Goal: Transaction & Acquisition: Purchase product/service

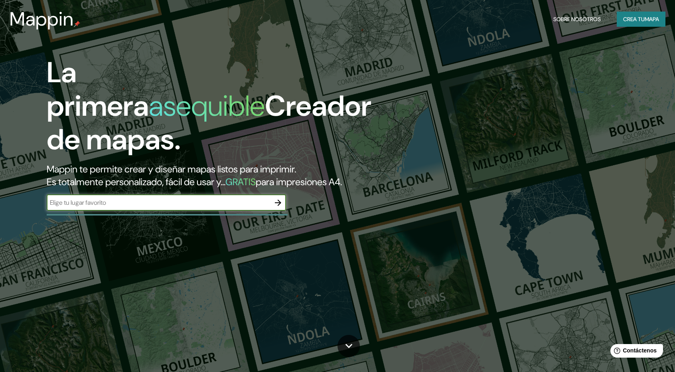
click at [259, 204] on input "text" at bounding box center [158, 202] width 223 height 9
type input "huaquechula puebla"
click at [280, 201] on icon "button" at bounding box center [278, 203] width 10 height 10
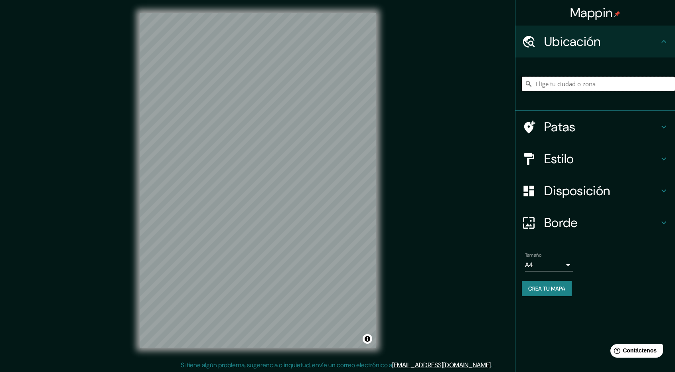
click at [586, 89] on input "Elige tu ciudad o zona" at bounding box center [598, 84] width 153 height 14
click at [612, 84] on input "[GEOGRAPHIC_DATA], [GEOGRAPHIC_DATA], [GEOGRAPHIC_DATA]" at bounding box center [598, 84] width 153 height 14
click at [625, 85] on input "[GEOGRAPHIC_DATA], [GEOGRAPHIC_DATA], [GEOGRAPHIC_DATA]" at bounding box center [598, 84] width 153 height 14
click at [605, 76] on div "[GEOGRAPHIC_DATA], [GEOGRAPHIC_DATA], [GEOGRAPHIC_DATA] [GEOGRAPHIC_DATA], [GEO…" at bounding box center [598, 84] width 153 height 40
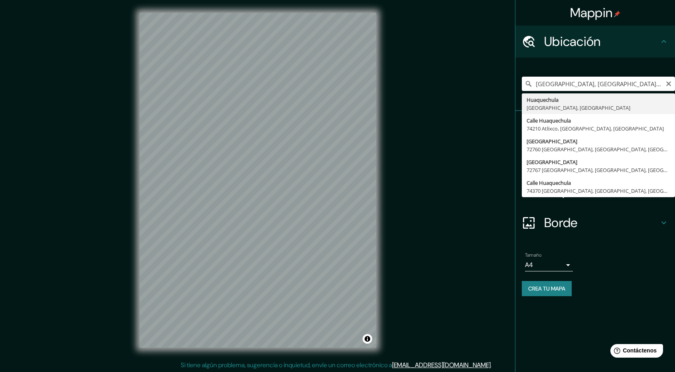
click at [632, 86] on input "[GEOGRAPHIC_DATA], [GEOGRAPHIC_DATA], [GEOGRAPHIC_DATA]" at bounding box center [598, 84] width 153 height 14
drag, startPoint x: 632, startPoint y: 86, endPoint x: 427, endPoint y: 86, distance: 205.1
click at [427, 86] on div "Mappin Ubicación [GEOGRAPHIC_DATA], [GEOGRAPHIC_DATA], [GEOGRAPHIC_DATA] [GEOGR…" at bounding box center [337, 186] width 675 height 373
type input "[PERSON_NAME], [GEOGRAPHIC_DATA], [GEOGRAPHIC_DATA]"
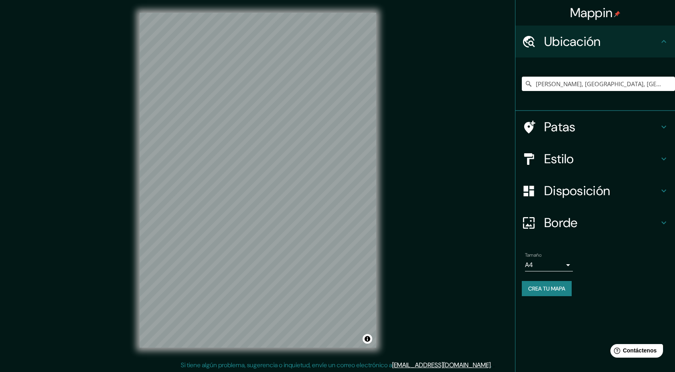
click at [658, 159] on h4 "Estilo" at bounding box center [601, 159] width 115 height 16
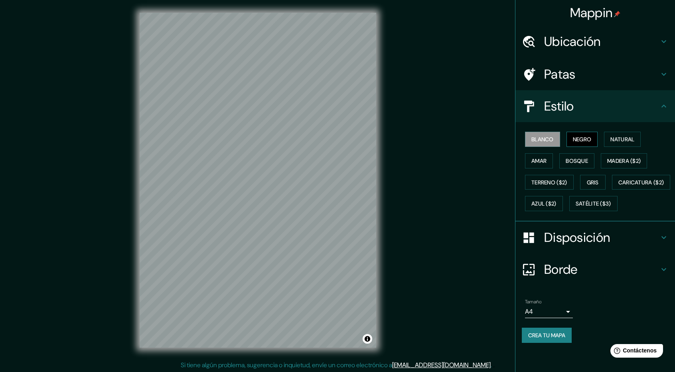
click at [591, 138] on font "Negro" at bounding box center [582, 139] width 19 height 7
click at [633, 162] on font "Madera ($2)" at bounding box center [624, 160] width 34 height 7
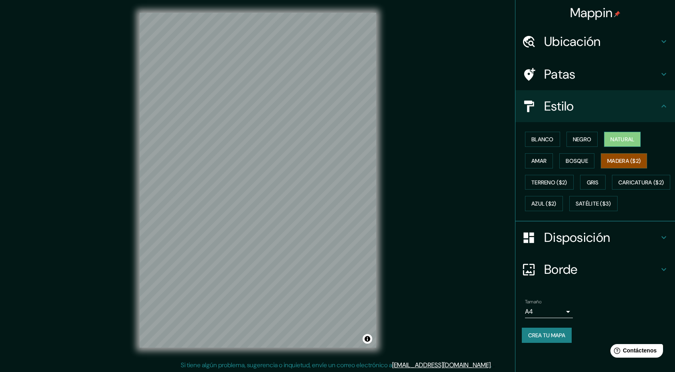
click at [627, 142] on font "Natural" at bounding box center [622, 139] width 24 height 7
click at [580, 160] on font "Bosque" at bounding box center [577, 160] width 22 height 7
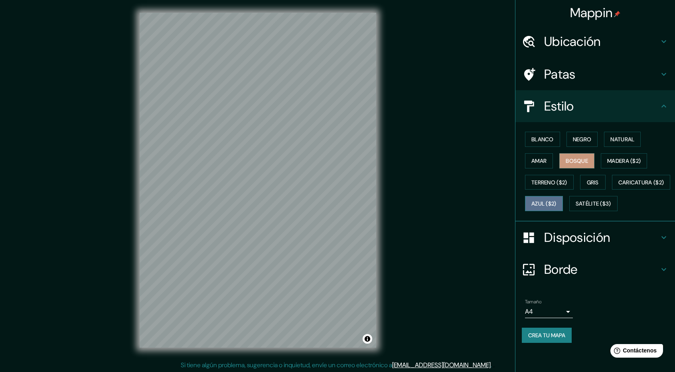
click at [563, 196] on button "Azul ($2)" at bounding box center [544, 203] width 38 height 15
click at [576, 207] on font "Satélite ($3)" at bounding box center [594, 203] width 36 height 7
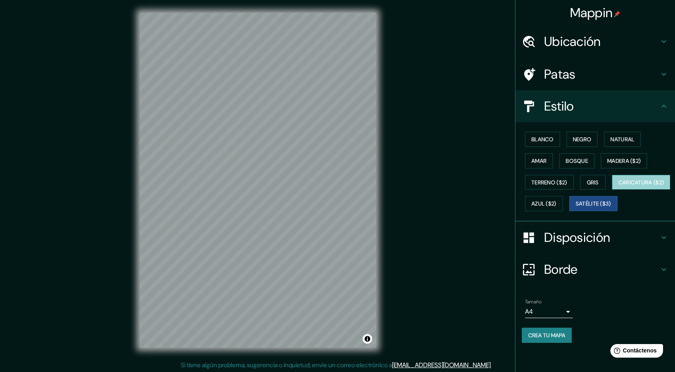
click at [618, 186] on font "Caricatura ($2)" at bounding box center [641, 182] width 46 height 7
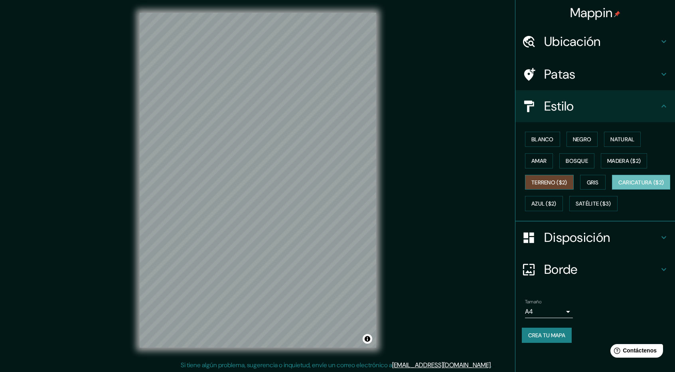
click at [563, 176] on button "Terreno ($2)" at bounding box center [549, 182] width 49 height 15
click at [543, 164] on font "Amar" at bounding box center [538, 160] width 15 height 7
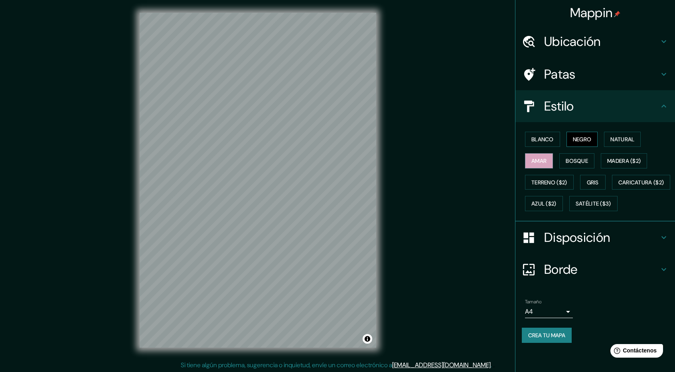
click at [590, 139] on font "Negro" at bounding box center [582, 139] width 19 height 7
click at [537, 146] on button "Blanco" at bounding box center [542, 139] width 35 height 15
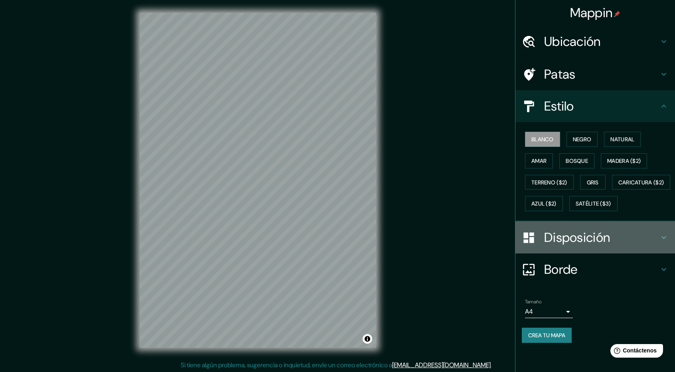
click at [654, 245] on h4 "Disposición" at bounding box center [601, 237] width 115 height 16
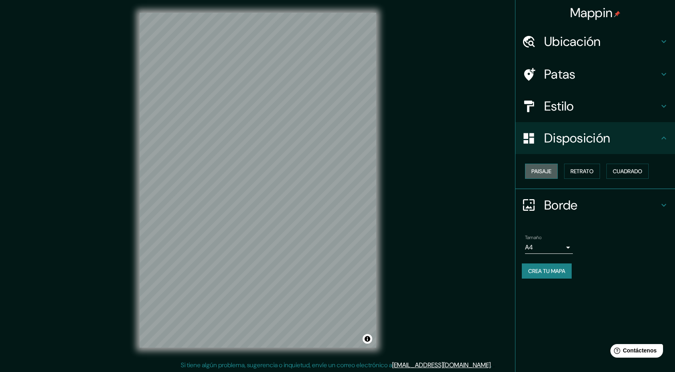
click at [546, 173] on font "Paisaje" at bounding box center [541, 171] width 20 height 7
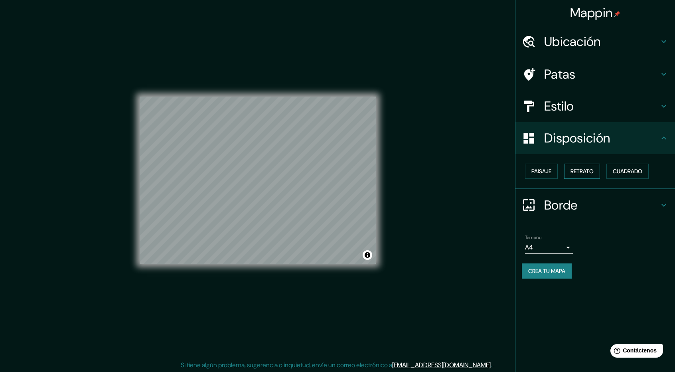
click at [582, 173] on font "Retrato" at bounding box center [582, 171] width 23 height 7
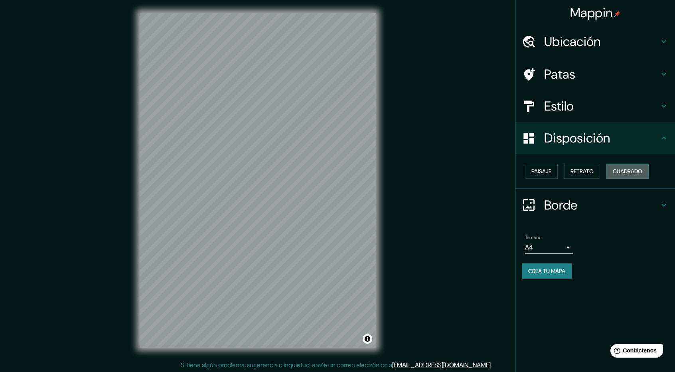
click at [642, 172] on font "Cuadrado" at bounding box center [628, 171] width 30 height 7
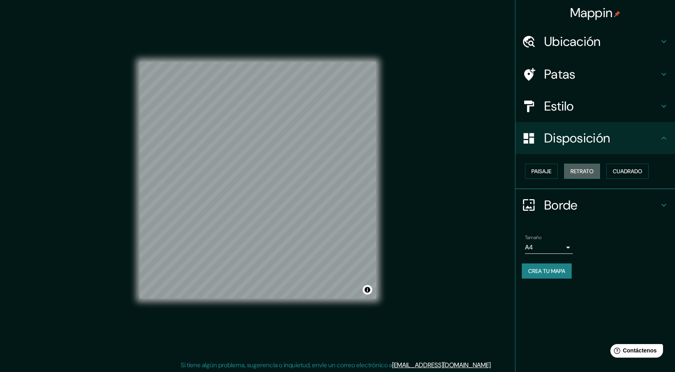
click at [593, 172] on font "Retrato" at bounding box center [582, 171] width 23 height 7
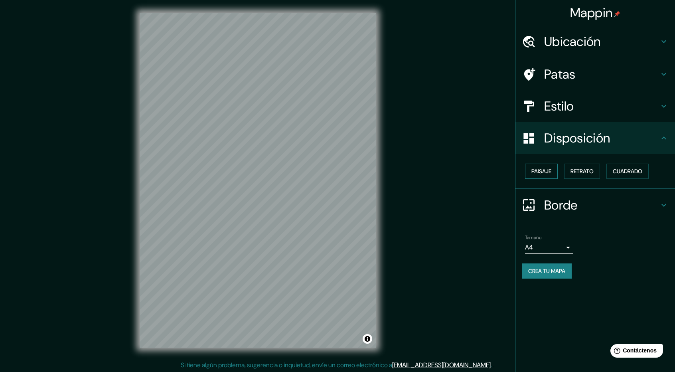
click at [531, 170] on font "Paisaje" at bounding box center [541, 171] width 20 height 7
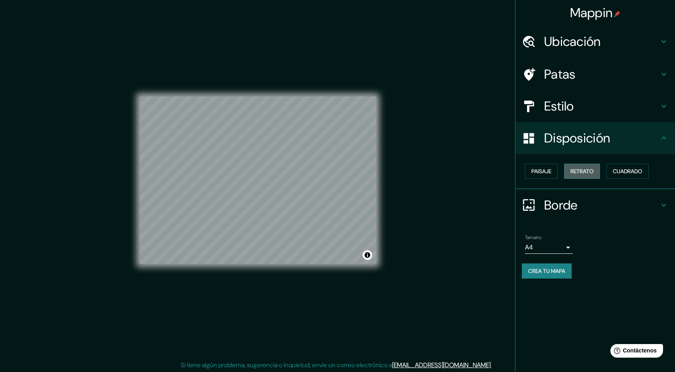
click at [582, 172] on font "Retrato" at bounding box center [582, 171] width 23 height 7
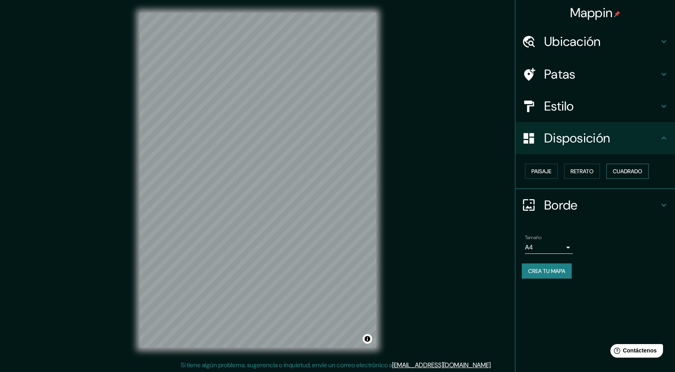
click at [628, 170] on font "Cuadrado" at bounding box center [628, 171] width 30 height 7
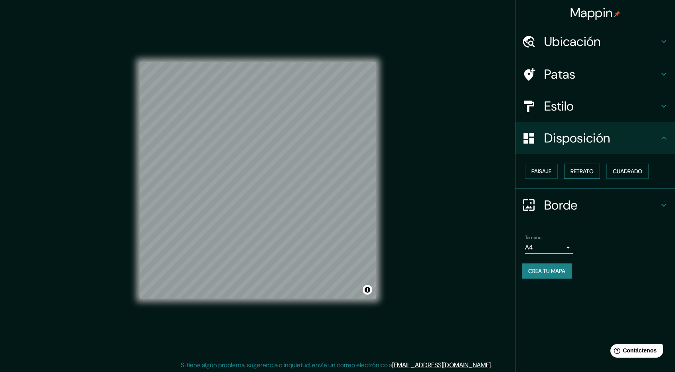
click at [588, 168] on font "Retrato" at bounding box center [582, 171] width 23 height 7
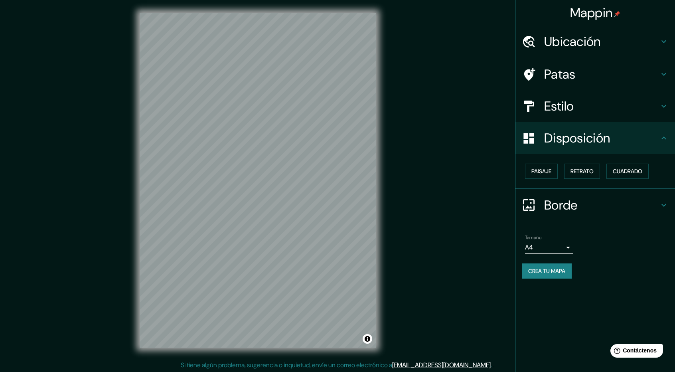
click at [655, 206] on h4 "Borde" at bounding box center [601, 205] width 115 height 16
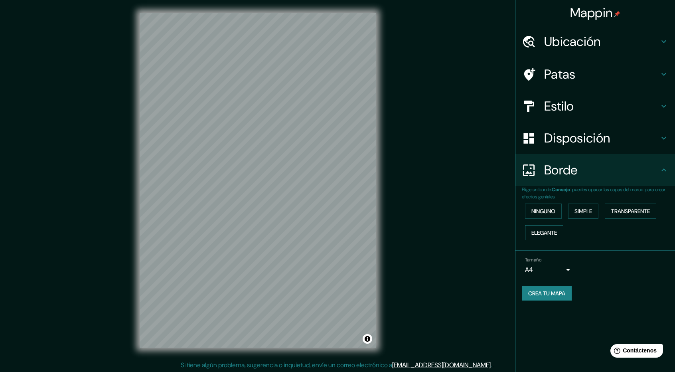
click at [549, 231] on font "Elegante" at bounding box center [544, 232] width 26 height 7
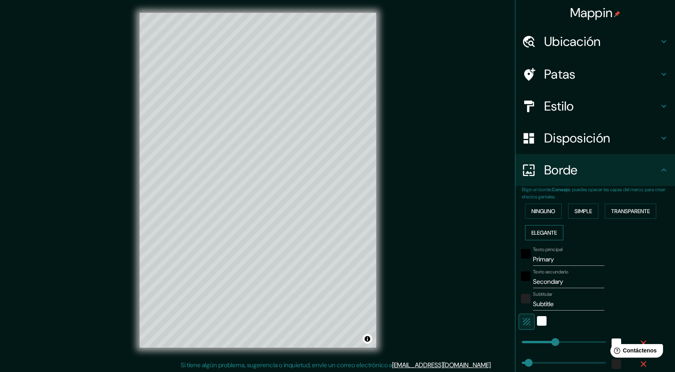
click at [549, 231] on font "Elegante" at bounding box center [544, 232] width 26 height 7
type input "237"
type input "47"
type input "24"
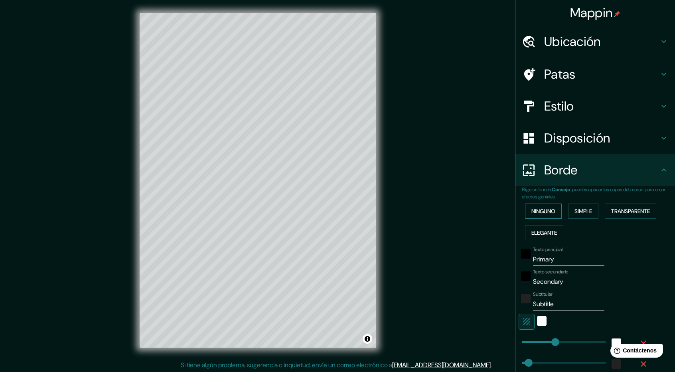
click at [549, 212] on font "Ninguno" at bounding box center [543, 210] width 24 height 7
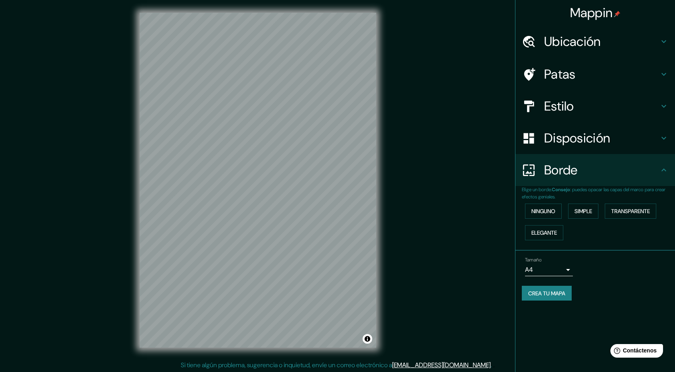
click at [569, 265] on body "Mappin Ubicación [PERSON_NAME][GEOGRAPHIC_DATA], [GEOGRAPHIC_DATA], [GEOGRAPHIC…" at bounding box center [337, 186] width 675 height 372
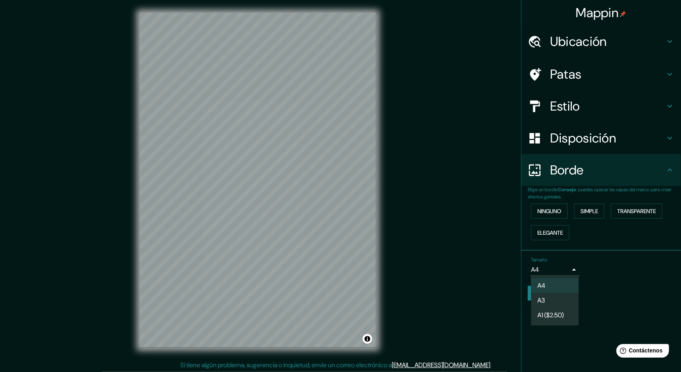
click at [560, 300] on li "A3" at bounding box center [555, 300] width 48 height 15
type input "a4"
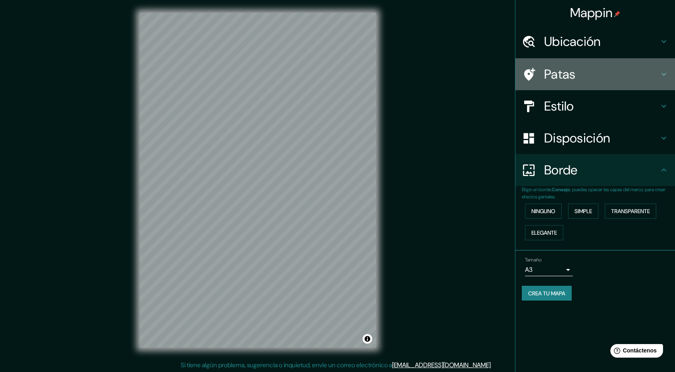
click at [658, 77] on h4 "Patas" at bounding box center [601, 74] width 115 height 16
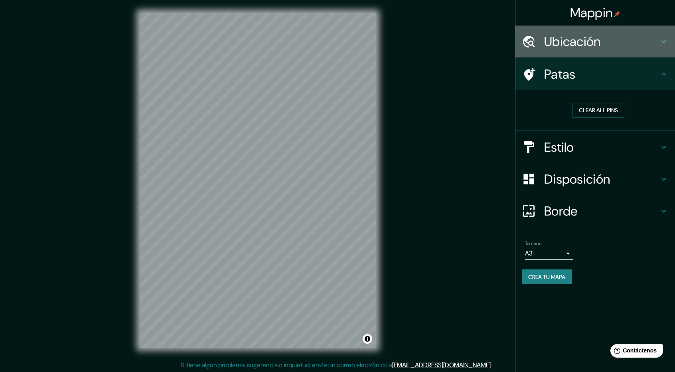
click at [665, 47] on div "Ubicación" at bounding box center [595, 42] width 160 height 32
